Goal: Task Accomplishment & Management: Manage account settings

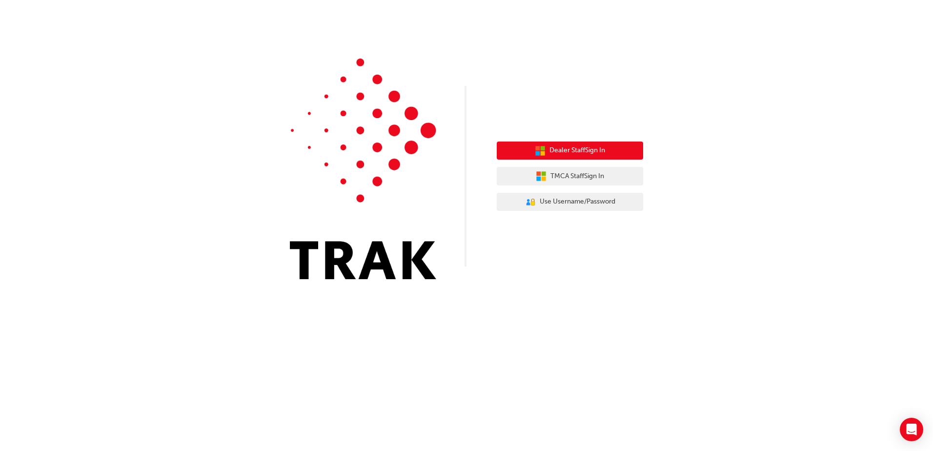
click at [574, 153] on span "Dealer Staff Sign In" at bounding box center [577, 150] width 56 height 11
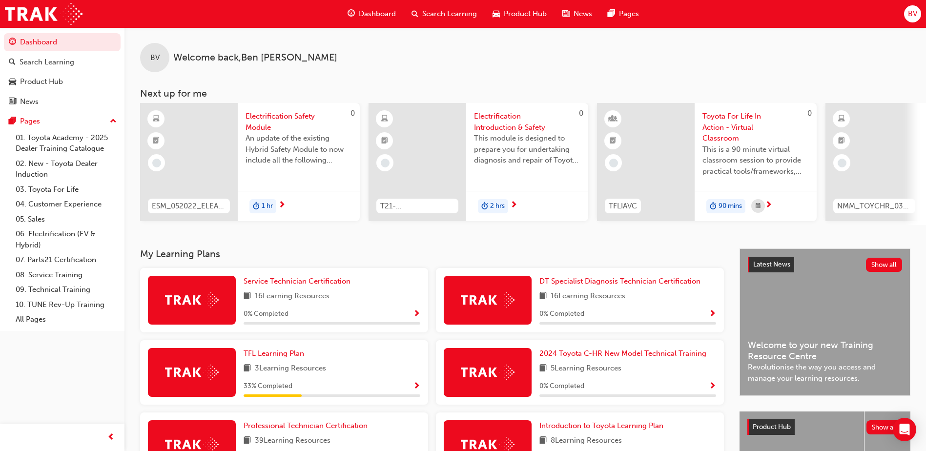
click at [918, 11] on div "BV" at bounding box center [912, 13] width 17 height 17
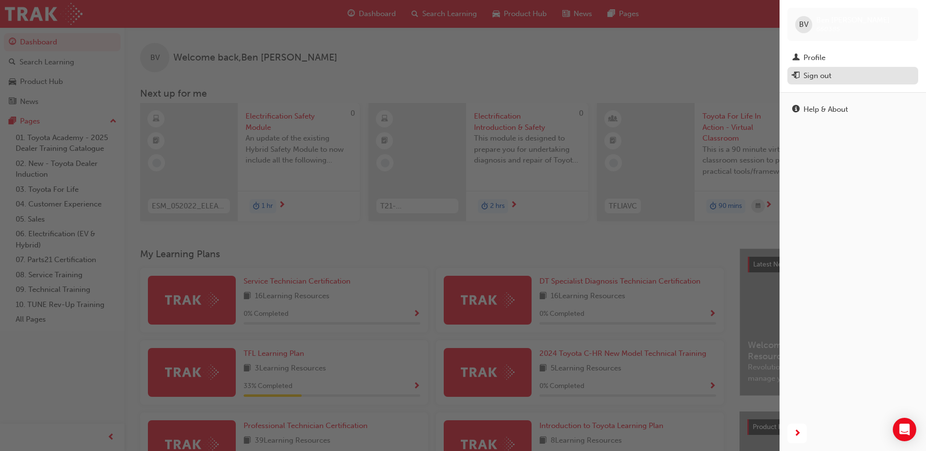
click at [802, 80] on div "Sign out" at bounding box center [852, 76] width 121 height 12
